Goal: Task Accomplishment & Management: Manage account settings

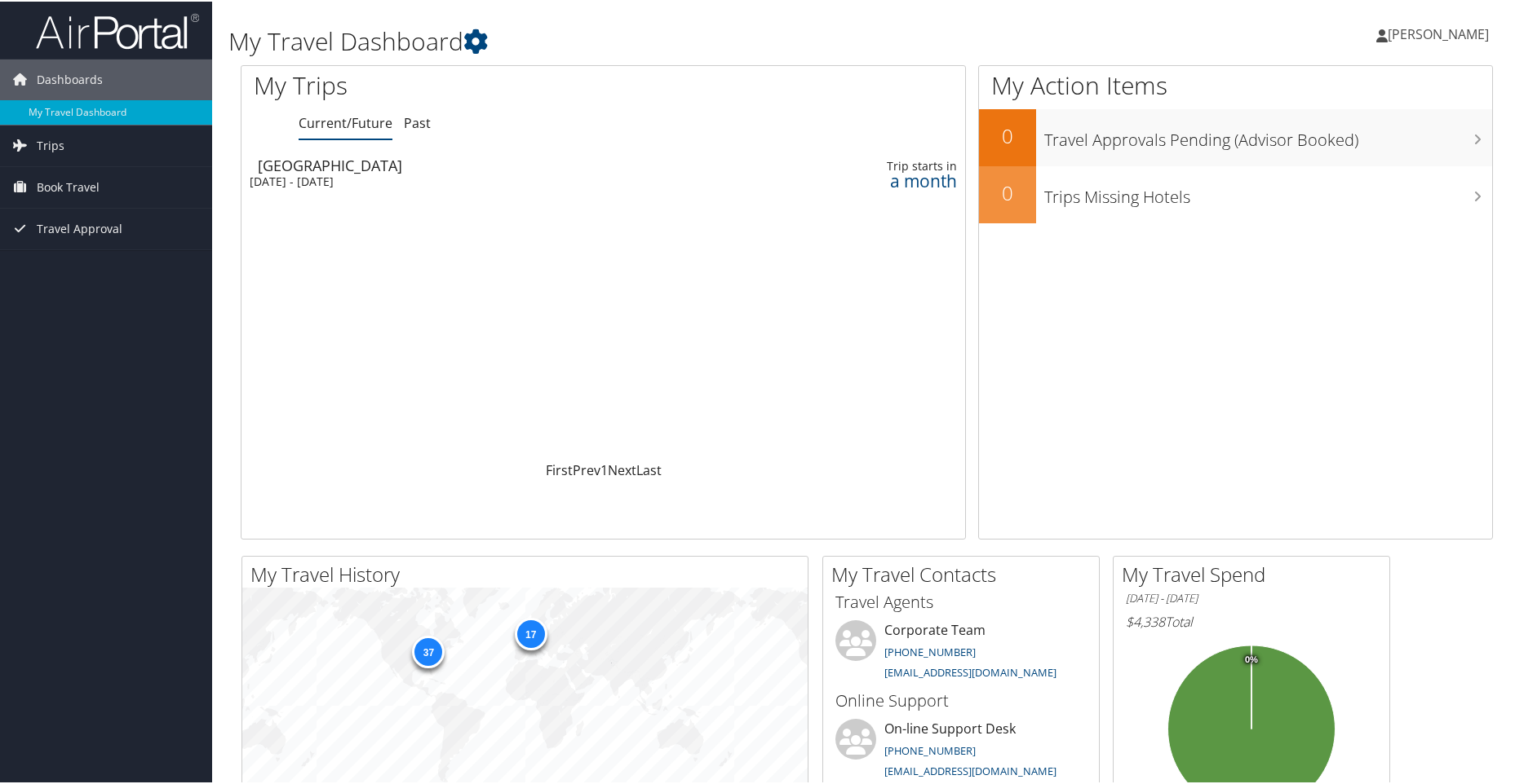
click at [1401, 32] on span "[PERSON_NAME]" at bounding box center [1437, 33] width 101 height 18
click at [1353, 141] on link "View Travel Profile" at bounding box center [1394, 146] width 182 height 28
